Goal: Ask a question

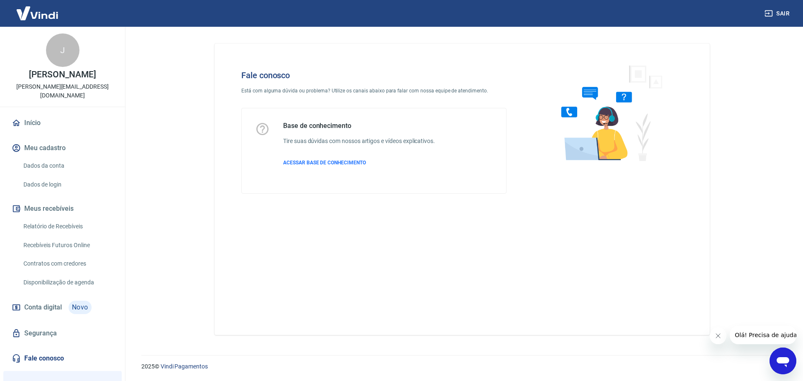
scroll to position [42, 0]
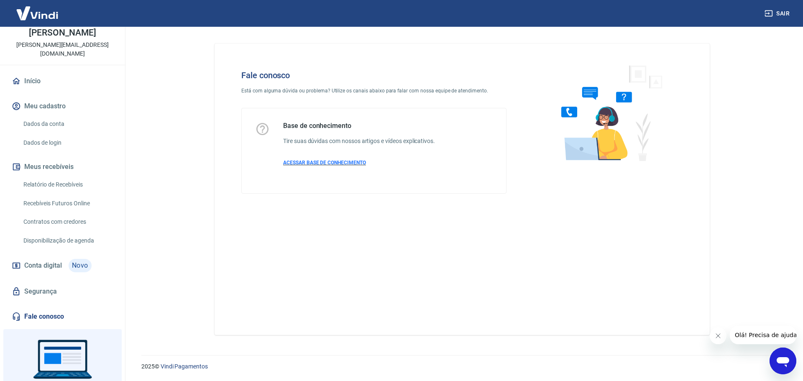
click at [314, 164] on span "ACESSAR BASE DE CONHECIMENTO" at bounding box center [324, 163] width 83 height 6
click at [780, 361] on icon "Abrir janela de mensagens" at bounding box center [782, 362] width 13 height 10
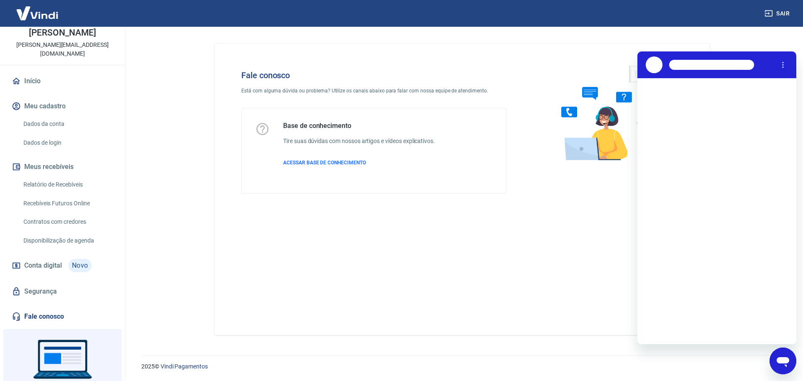
scroll to position [0, 0]
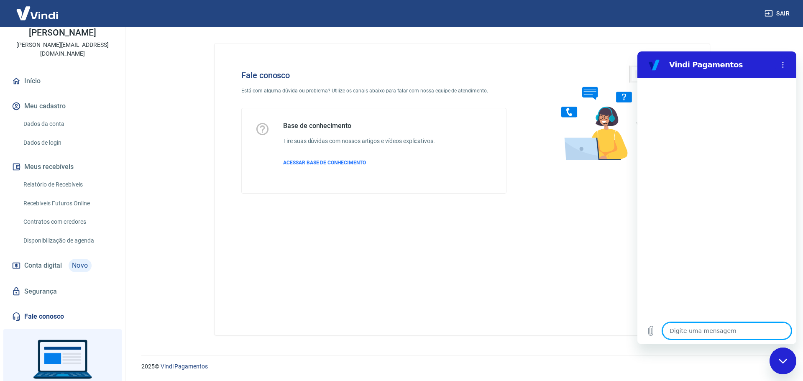
type textarea "x"
